Goal: Find specific page/section: Find specific page/section

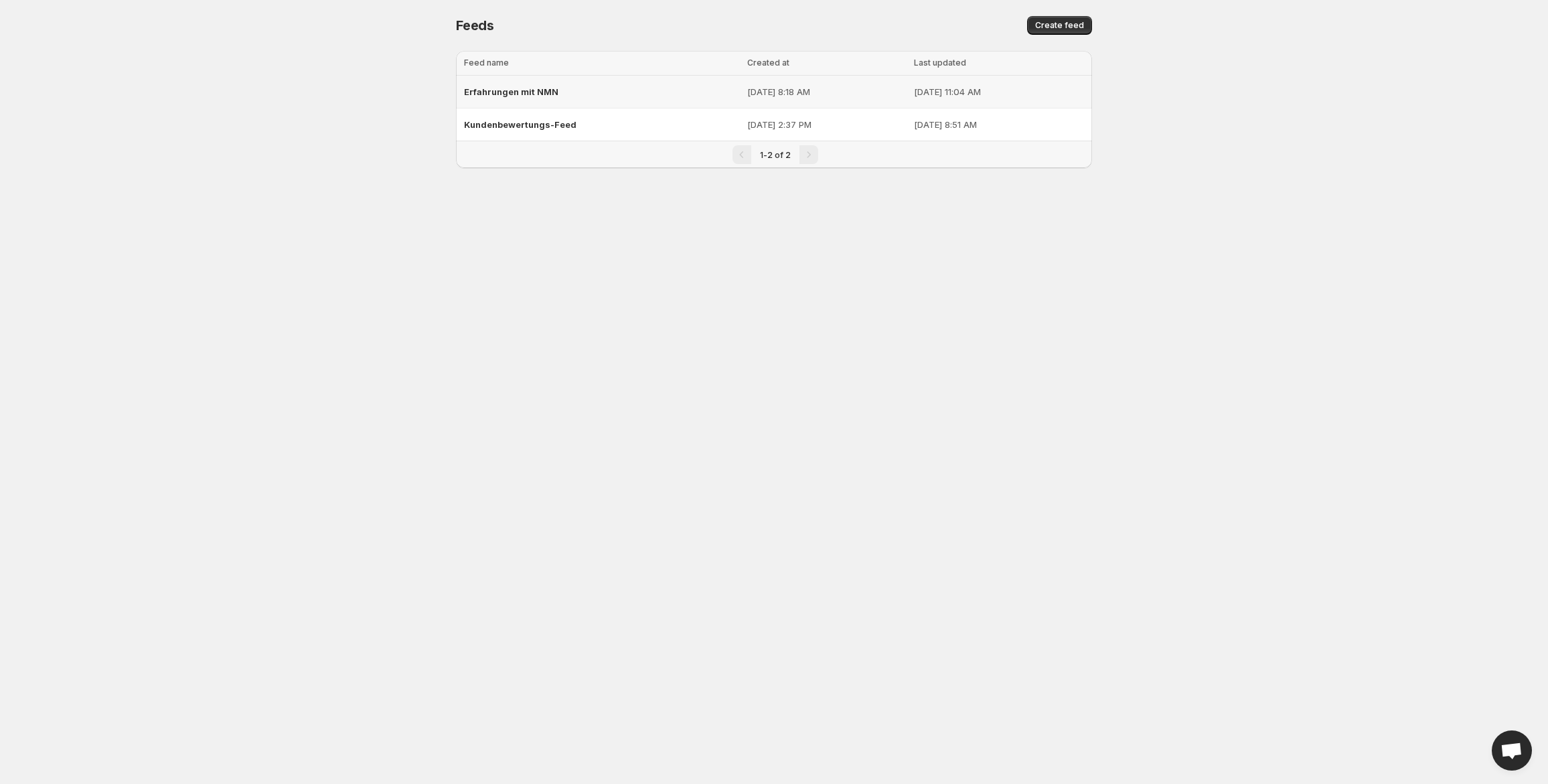
click at [501, 89] on span "Erfahrungen mit NMN" at bounding box center [512, 92] width 95 height 11
click at [487, 120] on span "Kundenbewertungs-Feed" at bounding box center [520, 124] width 113 height 11
